Goal: Transaction & Acquisition: Purchase product/service

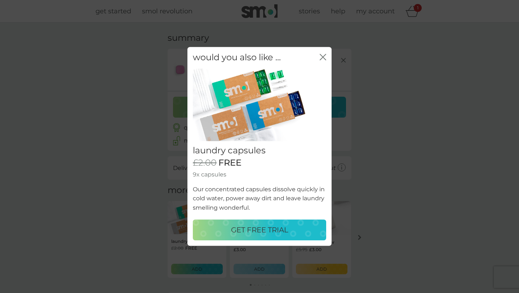
click at [324, 56] on icon "close" at bounding box center [323, 57] width 6 height 6
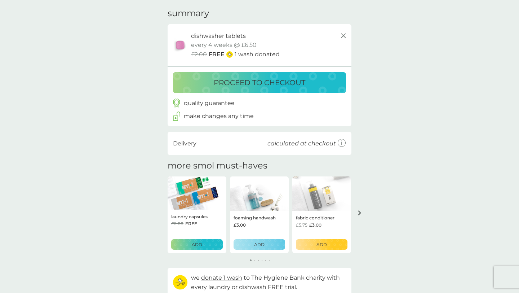
scroll to position [27, 0]
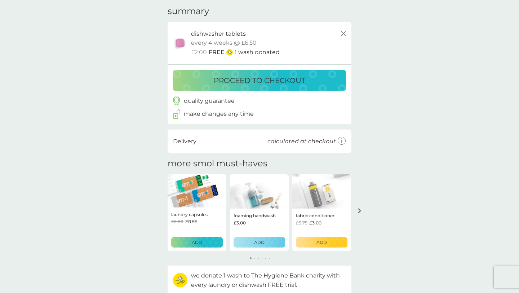
click at [200, 244] on p "ADD" at bounding box center [197, 242] width 10 height 7
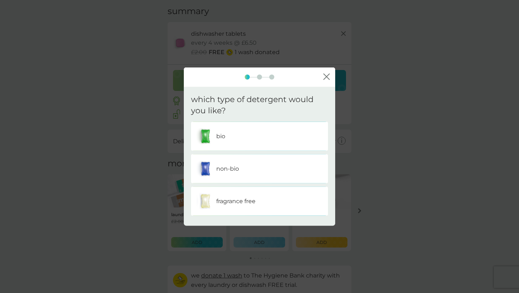
click at [242, 173] on div "non-bio" at bounding box center [259, 168] width 126 height 18
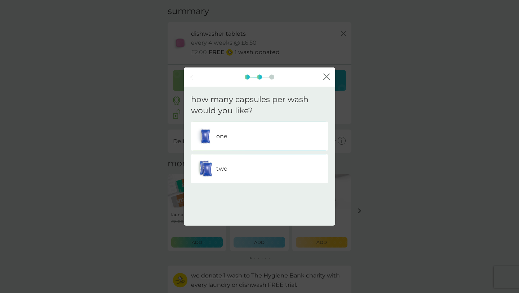
click at [232, 142] on div "one" at bounding box center [259, 136] width 126 height 18
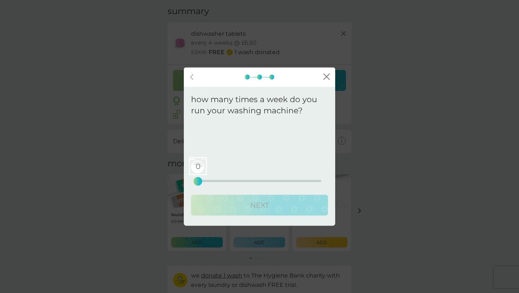
click at [233, 179] on div "0 0 12.5 25" at bounding box center [259, 170] width 123 height 29
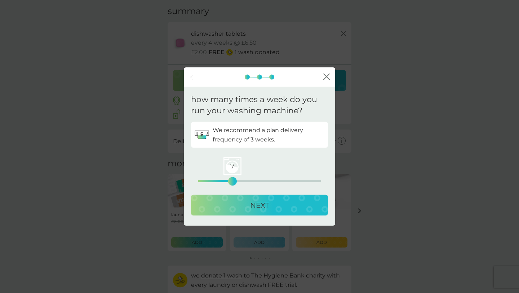
drag, startPoint x: 199, startPoint y: 181, endPoint x: 230, endPoint y: 181, distance: 31.7
click at [231, 181] on div "7" at bounding box center [232, 180] width 3 height 3
click at [248, 210] on div "NEXT" at bounding box center [259, 205] width 123 height 12
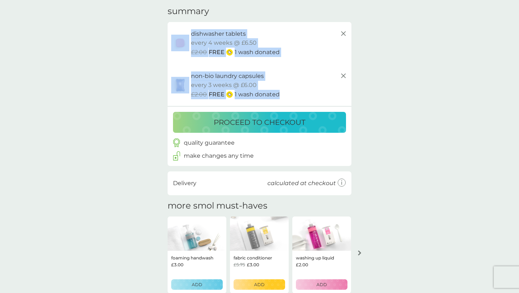
drag, startPoint x: 295, startPoint y: 99, endPoint x: 179, endPoint y: 36, distance: 131.8
click at [179, 36] on div "dishwasher tablets trial pack every 4 weeks @ £6.50 £2.00 FREE 1 wash donated n…" at bounding box center [260, 64] width 184 height 84
click at [178, 31] on div "dishwasher tablets trial pack every 4 weeks @ £6.50 £2.00 FREE 1 wash donated" at bounding box center [259, 43] width 177 height 28
drag, startPoint x: 178, startPoint y: 31, endPoint x: 278, endPoint y: 93, distance: 116.7
click at [278, 93] on div "dishwasher tablets trial pack every 4 weeks @ £6.50 £2.00 FREE 1 wash donated n…" at bounding box center [260, 64] width 184 height 84
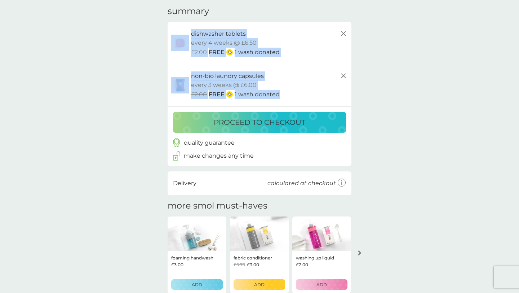
click at [279, 93] on div "£2.00 FREE 1 wash donated" at bounding box center [269, 94] width 157 height 9
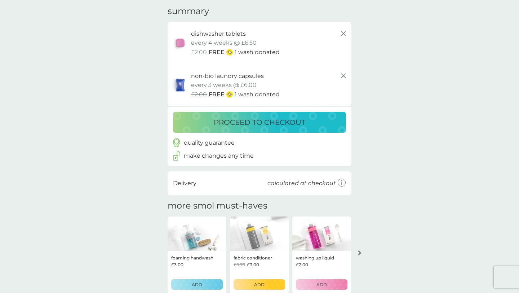
click at [281, 130] on button "proceed to checkout" at bounding box center [259, 122] width 173 height 21
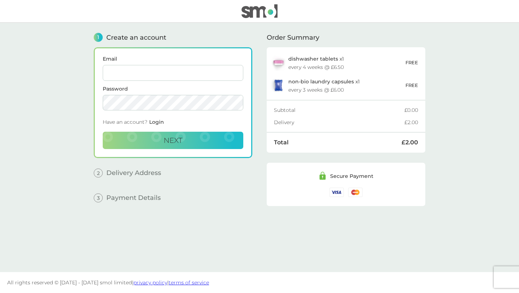
scroll to position [9, 0]
